Goal: Transaction & Acquisition: Purchase product/service

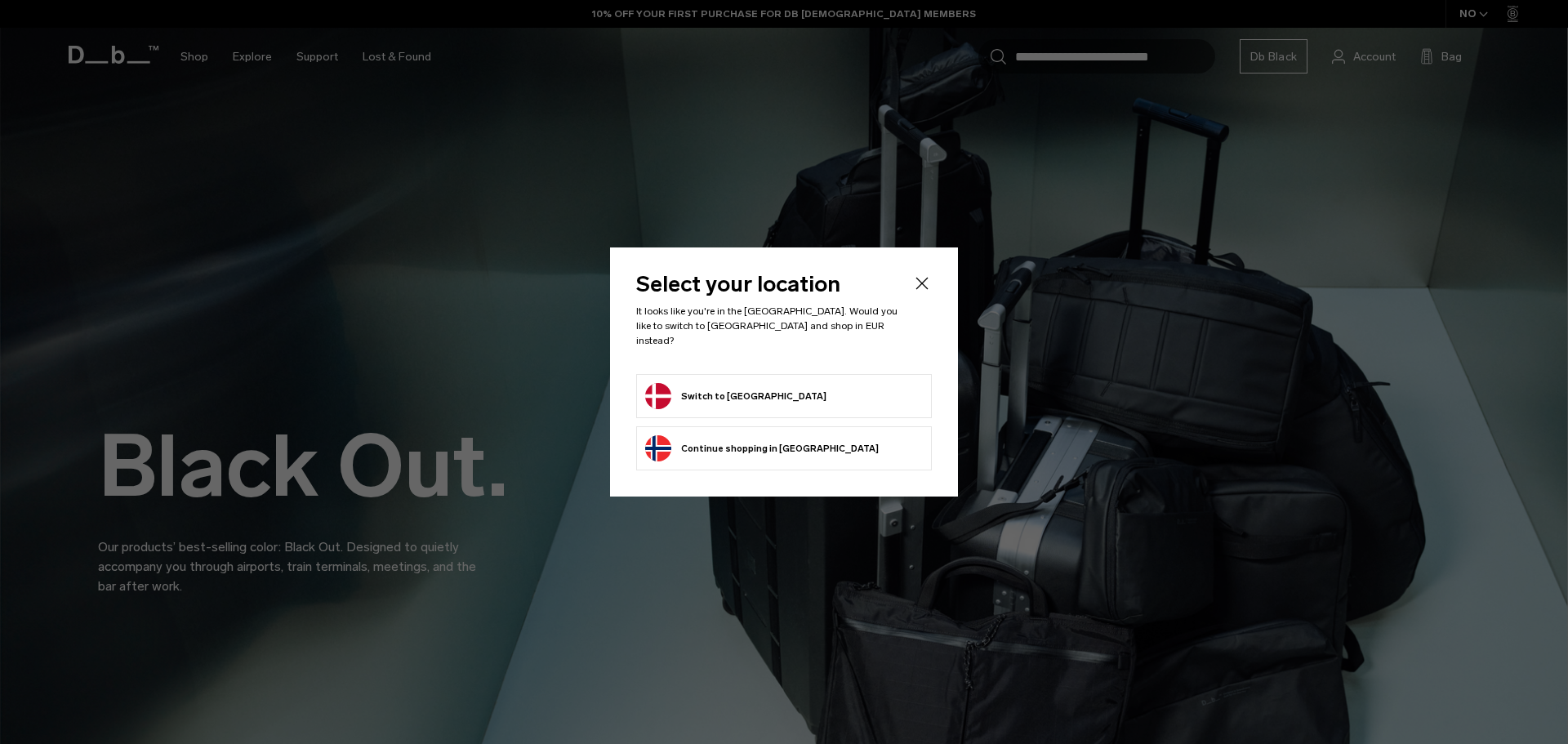
click at [766, 384] on form "Switch to Denmark" at bounding box center [784, 396] width 278 height 26
click at [742, 384] on button "Switch to Denmark" at bounding box center [735, 396] width 181 height 26
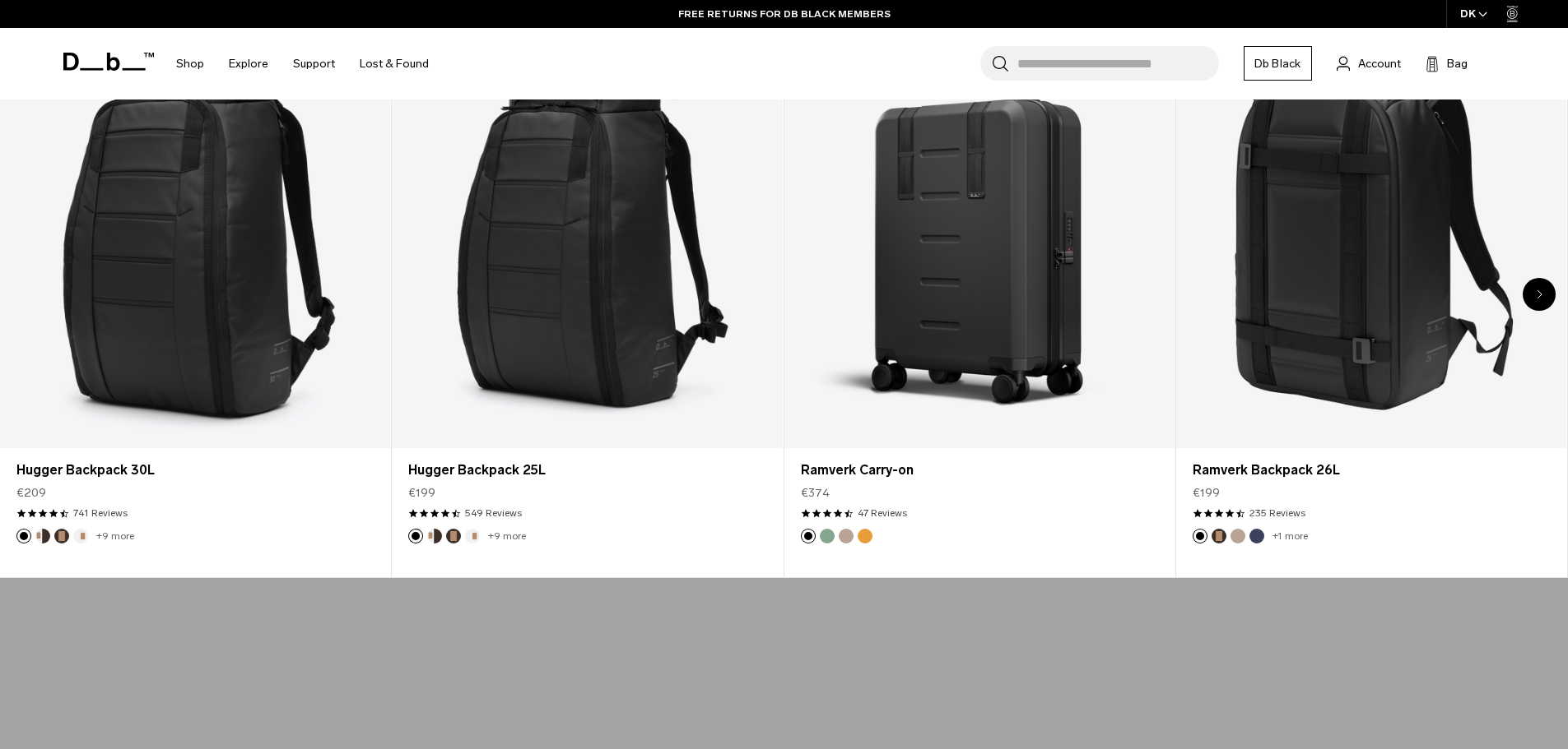
scroll to position [822, 0]
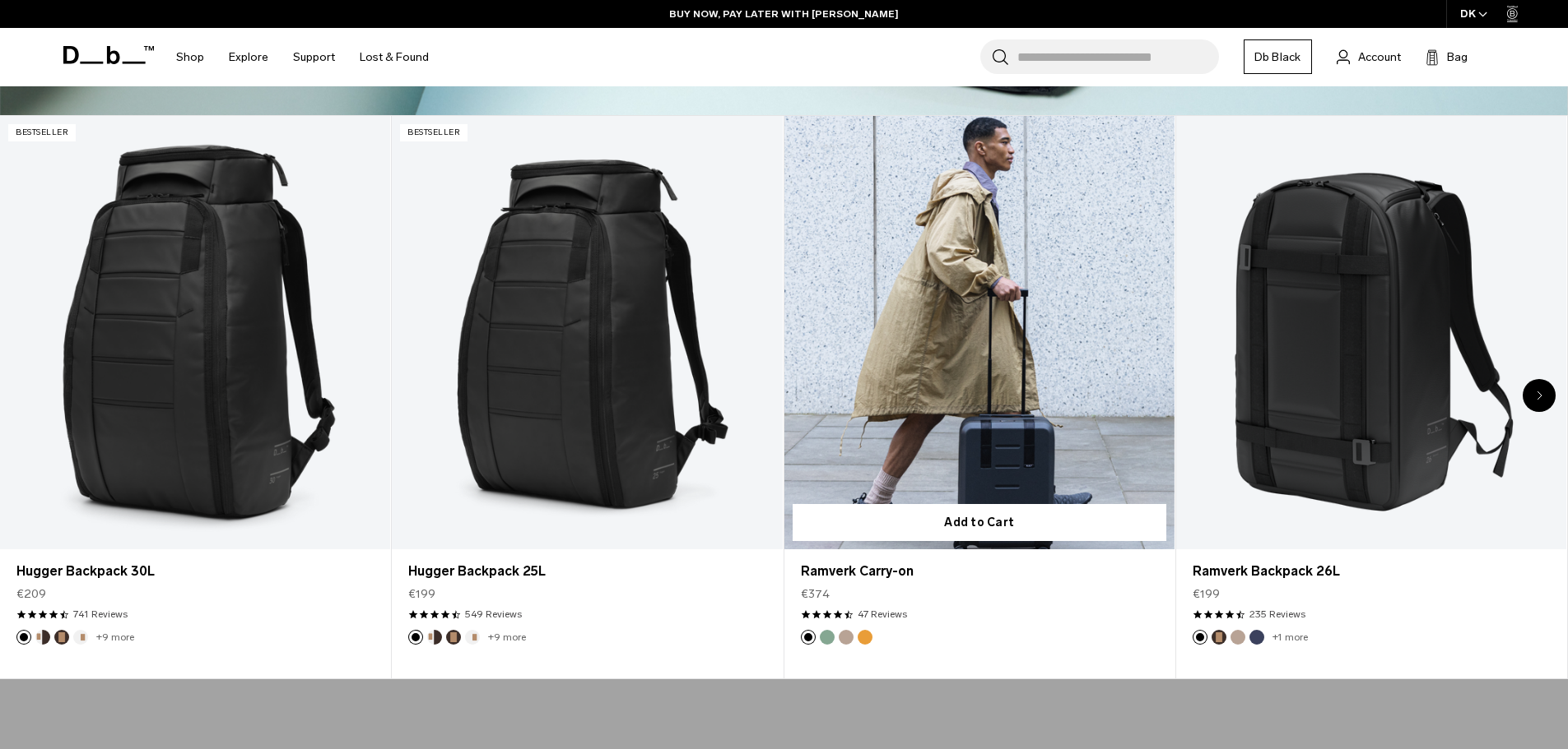
click at [1049, 460] on link "Ramverk Carry-on" at bounding box center [978, 333] width 390 height 434
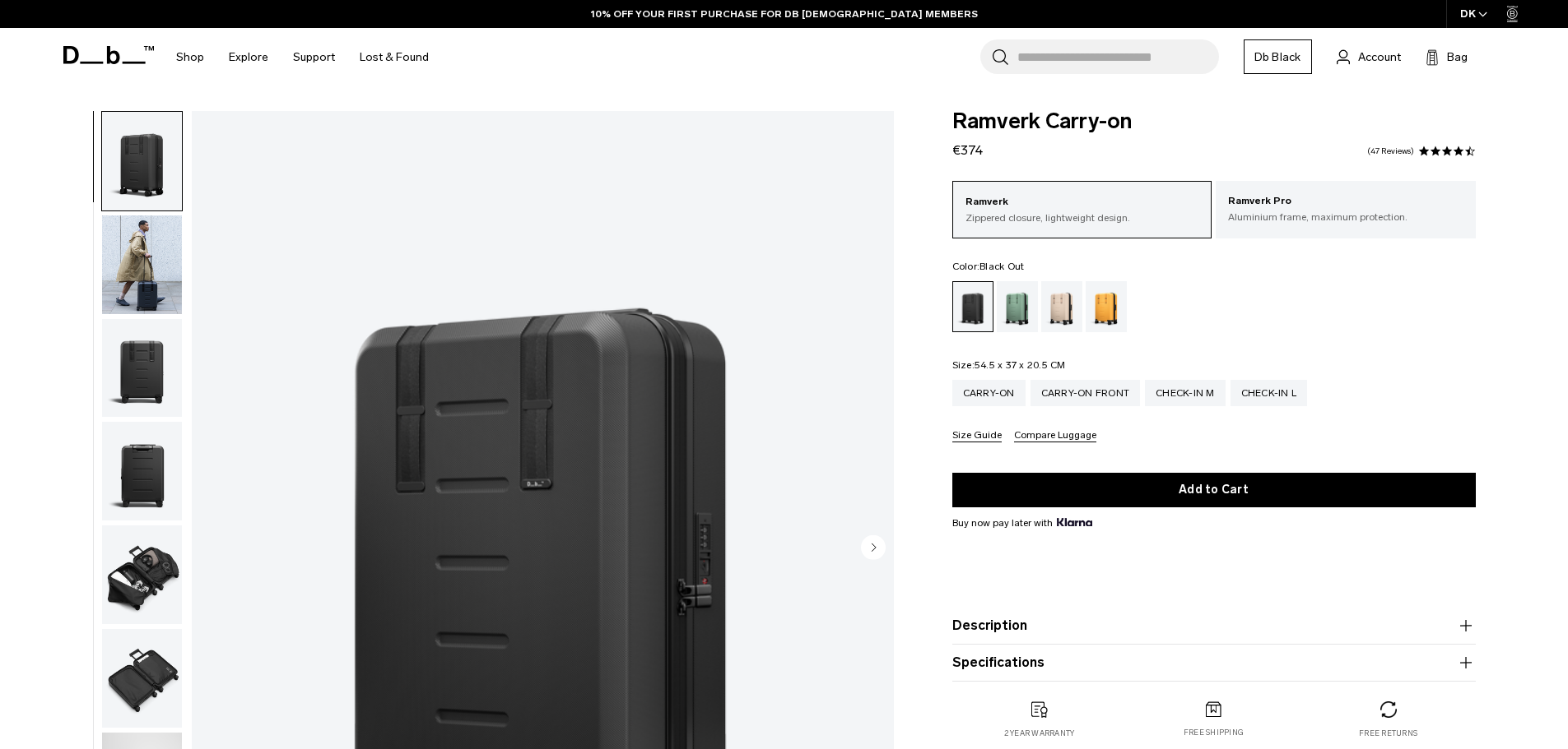
click at [144, 565] on img "button" at bounding box center [142, 574] width 80 height 98
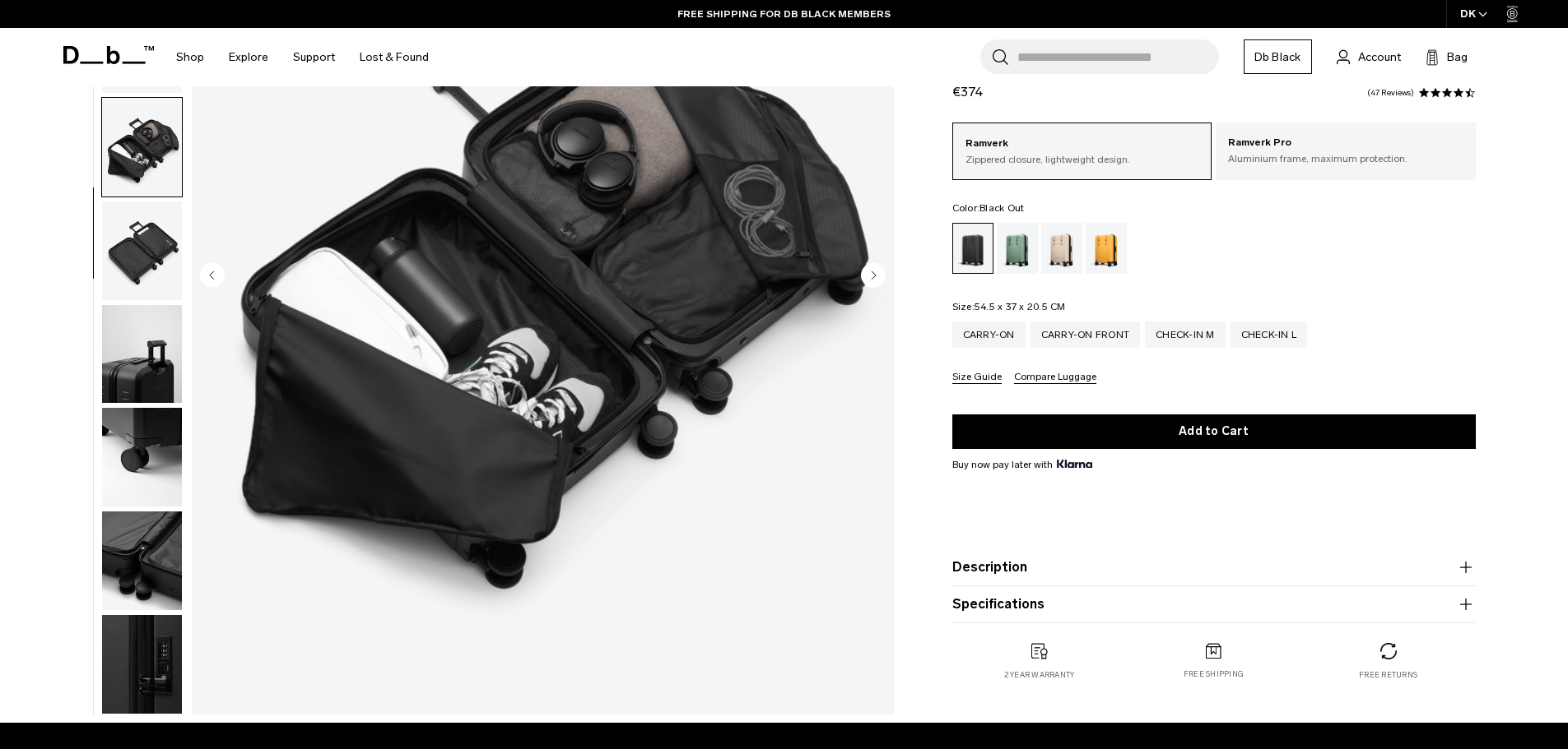
scroll to position [329, 0]
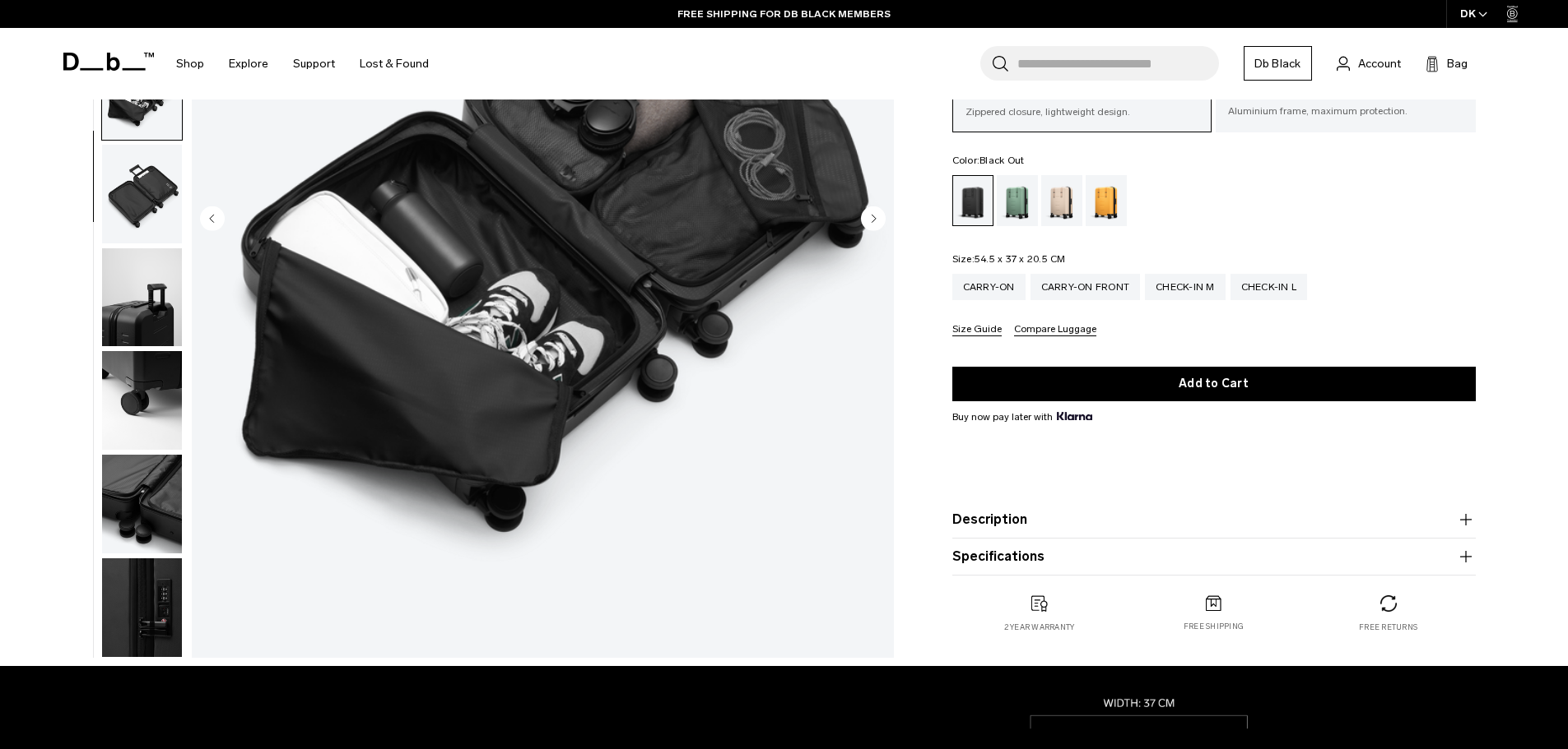
click at [175, 404] on img "button" at bounding box center [142, 401] width 80 height 98
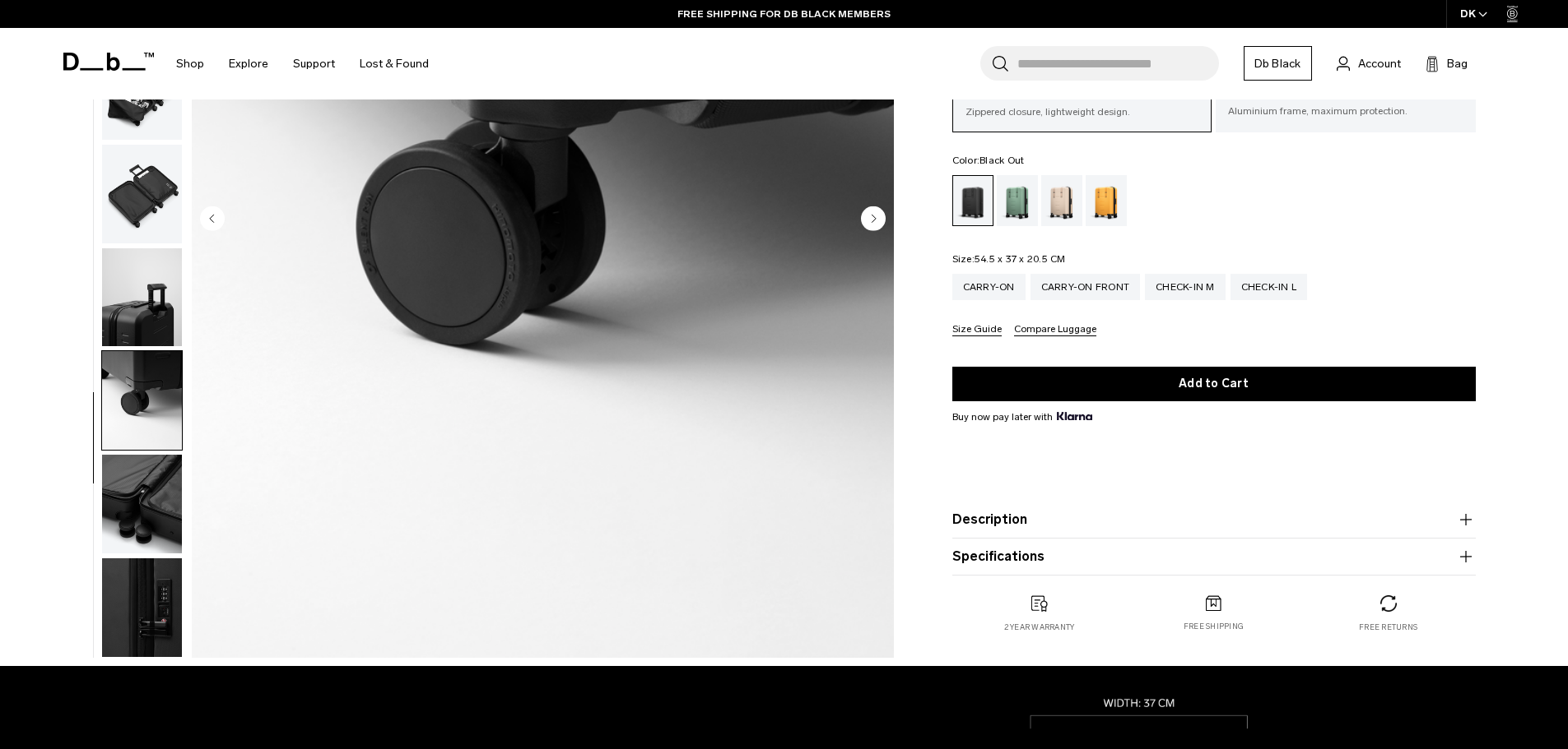
click at [154, 483] on img "button" at bounding box center [142, 505] width 80 height 98
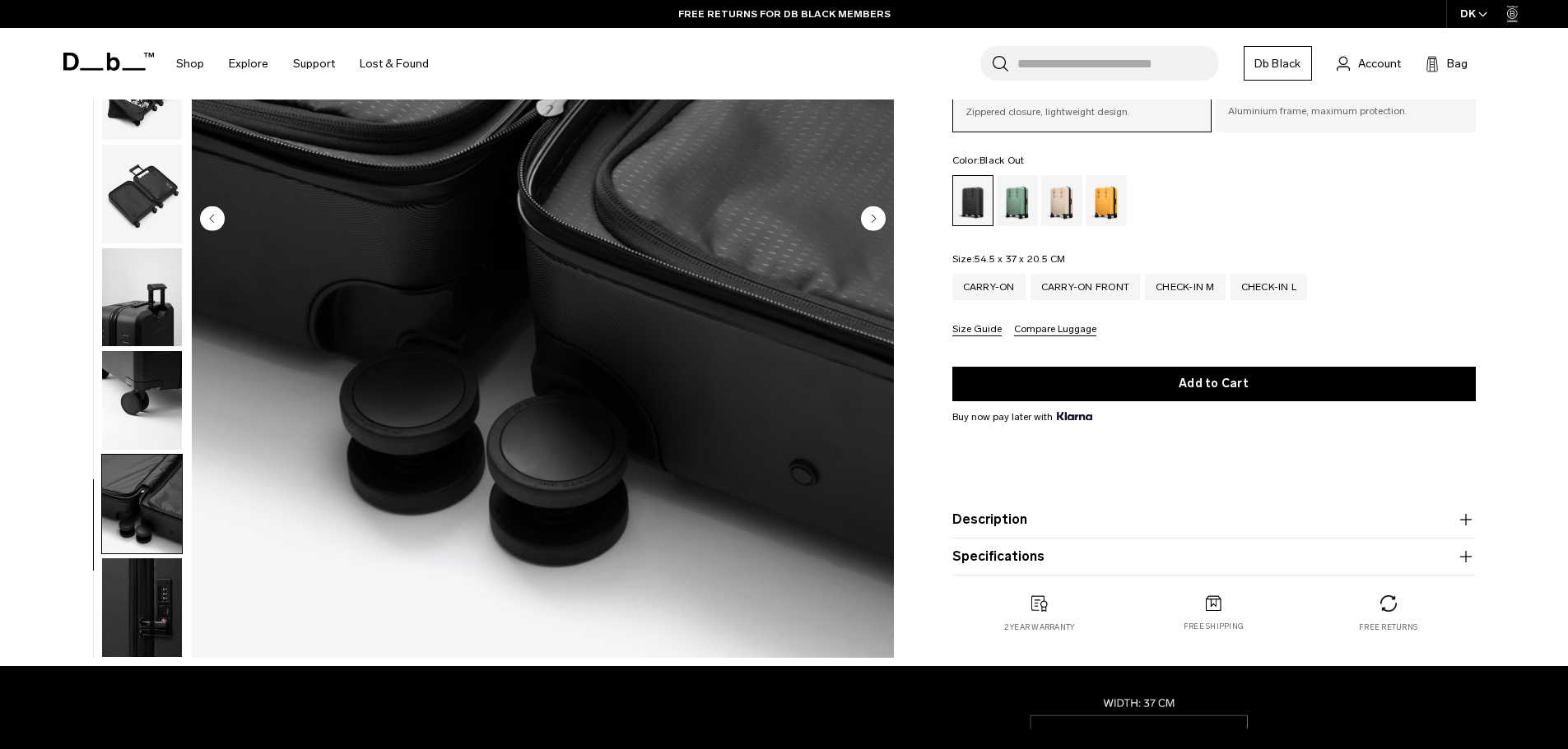
click at [118, 630] on img "button" at bounding box center [142, 608] width 80 height 98
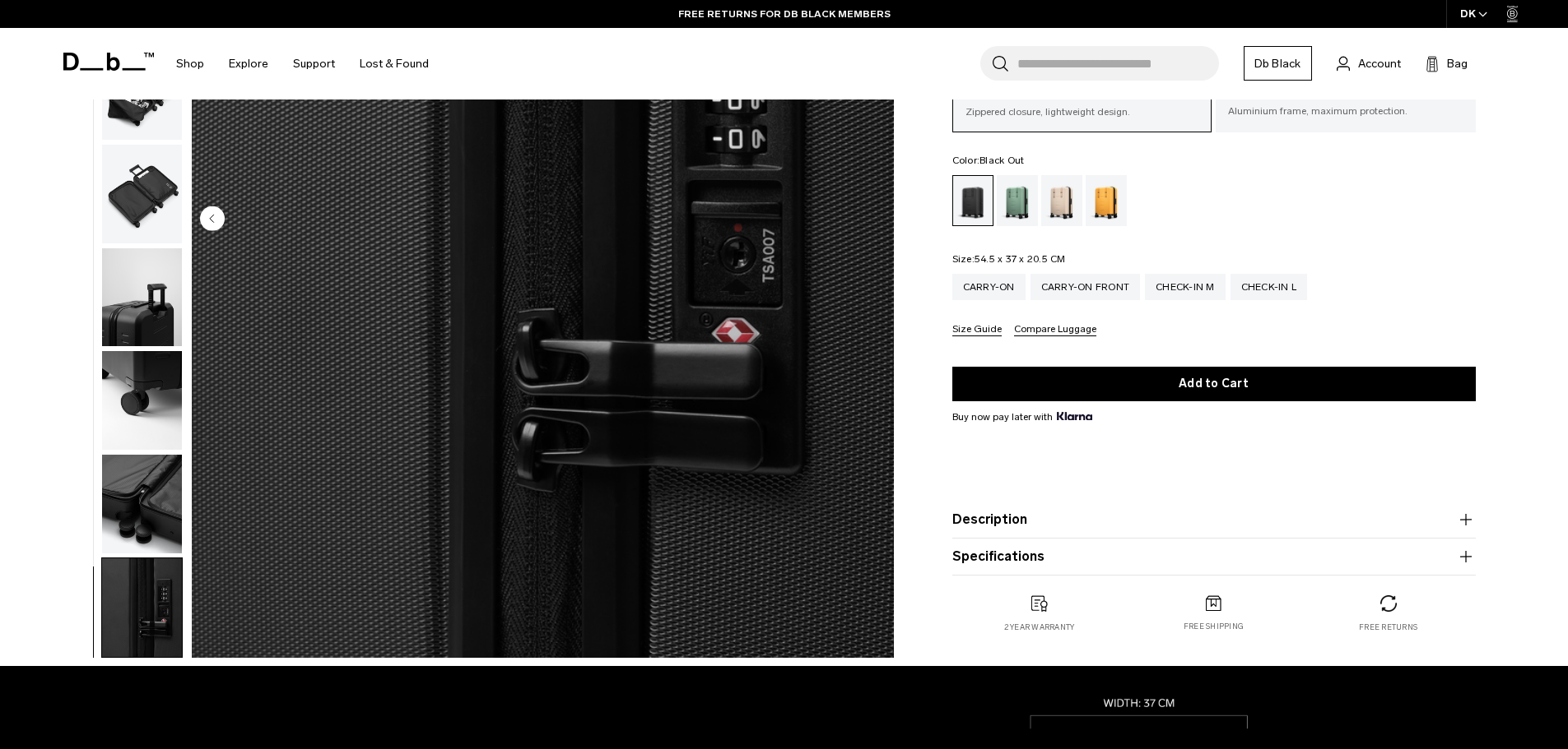
scroll to position [0, 0]
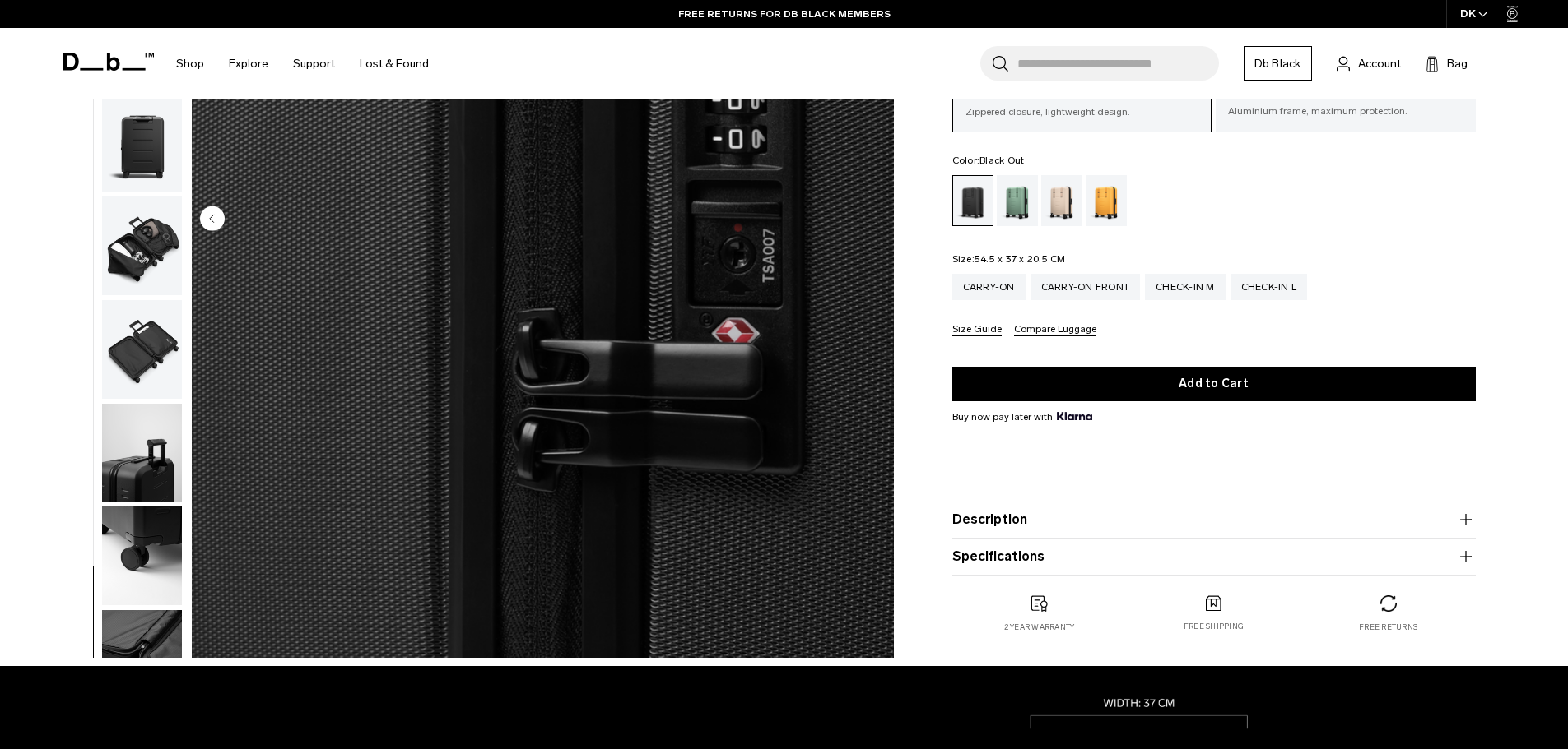
click at [165, 184] on img "button" at bounding box center [142, 143] width 80 height 98
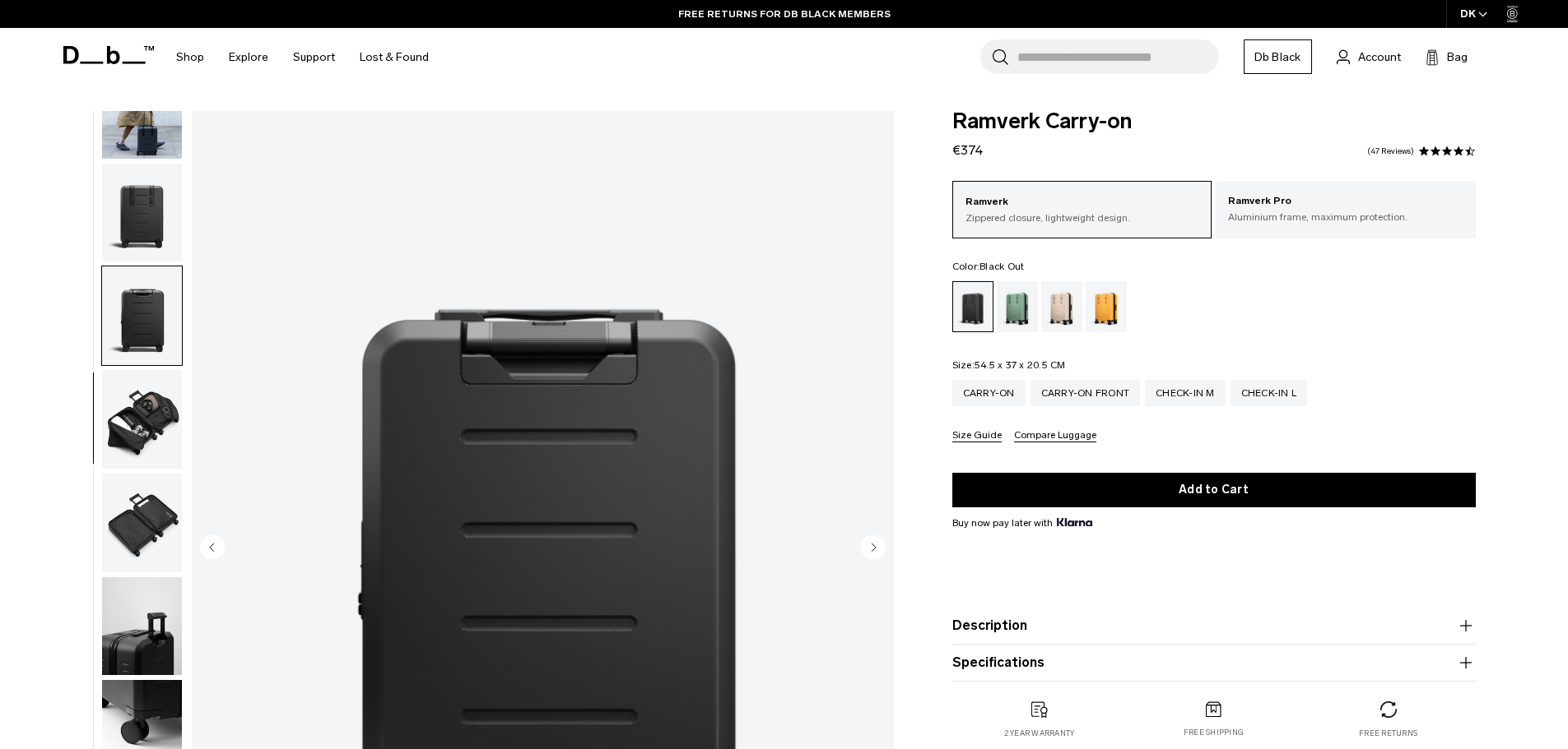
click at [154, 516] on img "button" at bounding box center [142, 523] width 80 height 98
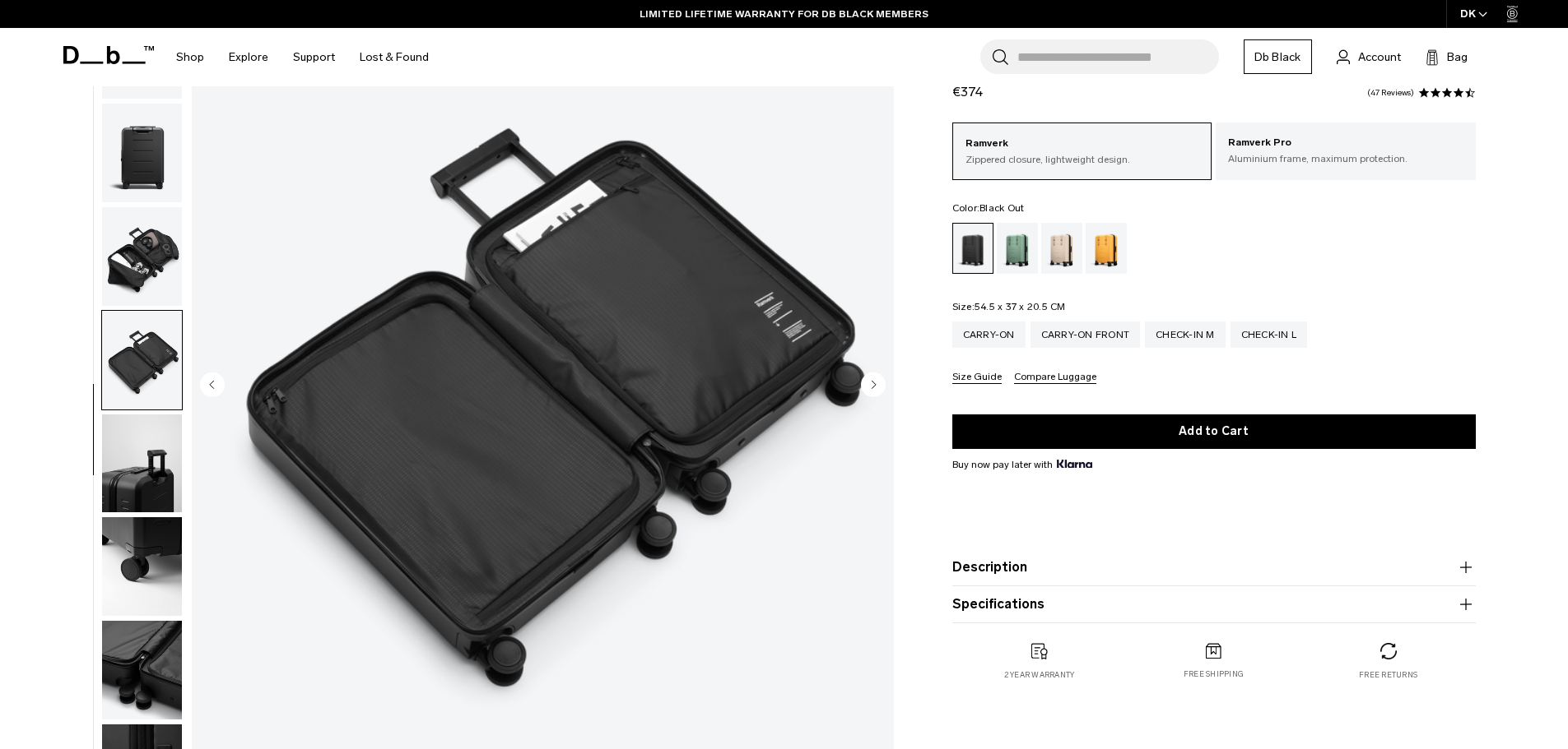
scroll to position [164, 0]
